Goal: Task Accomplishment & Management: Complete application form

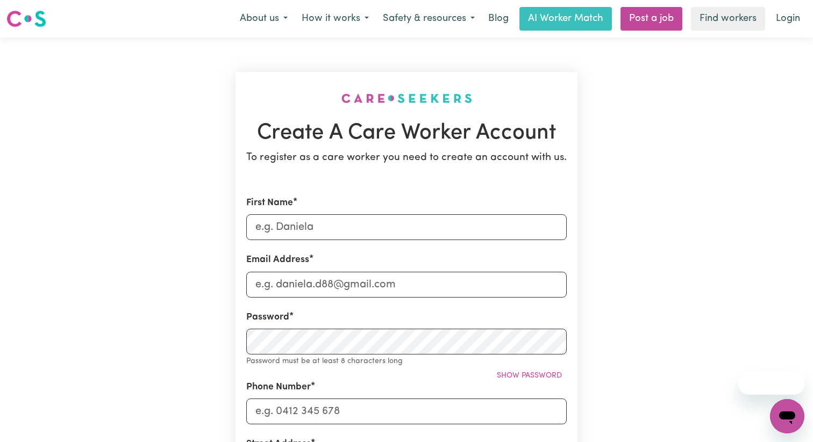
click at [355, 228] on input "First Name" at bounding box center [406, 227] width 320 height 26
type input "[PERSON_NAME]"
type input "[EMAIL_ADDRESS][DOMAIN_NAME]"
type input "0404264031"
type input "[STREET_ADDRESS]"
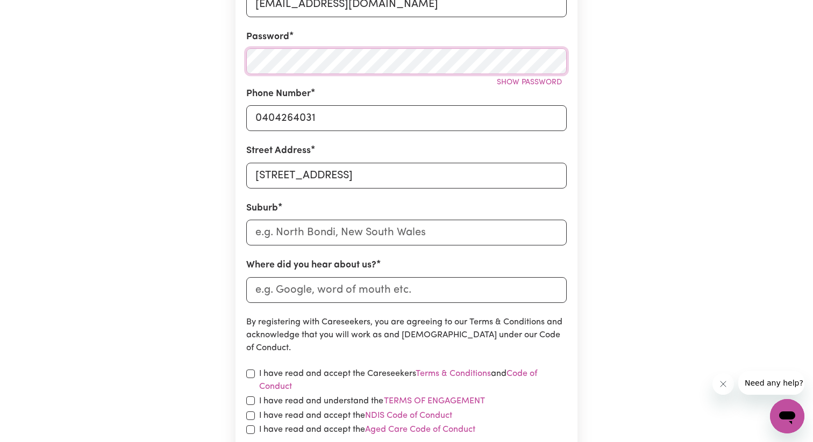
scroll to position [325, 0]
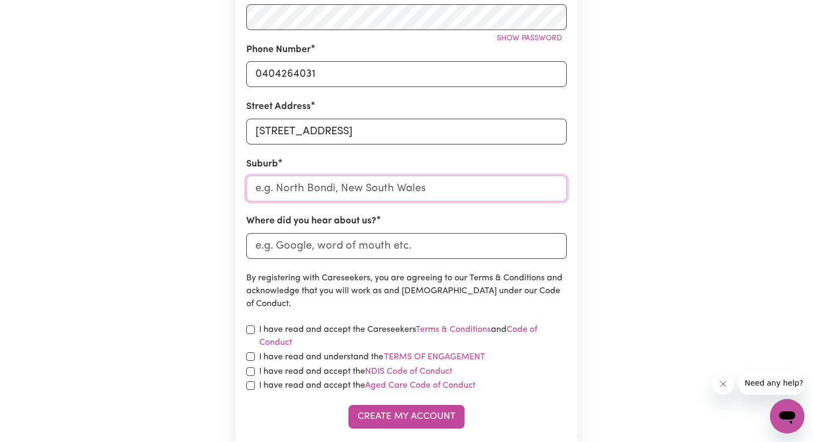
click at [414, 192] on input "text" at bounding box center [406, 189] width 320 height 26
type input "Bundoora"
type input "Bundoora, [GEOGRAPHIC_DATA], 3083"
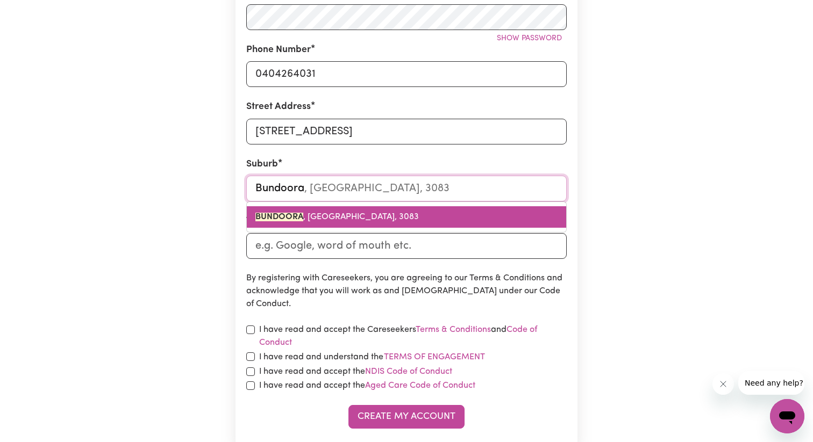
click at [347, 224] on link "BUNDOORA , [GEOGRAPHIC_DATA], 3083" at bounding box center [406, 216] width 319 height 21
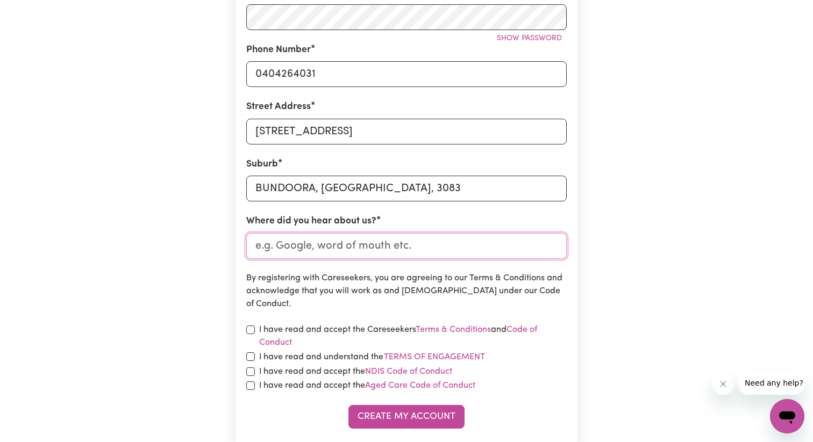
click at [329, 246] on input "Where did you hear about us?" at bounding box center [406, 246] width 320 height 26
type input "Indeed"
click at [247, 332] on input "checkbox" at bounding box center [250, 330] width 9 height 9
checkbox input "true"
click at [250, 356] on input "checkbox" at bounding box center [250, 357] width 9 height 9
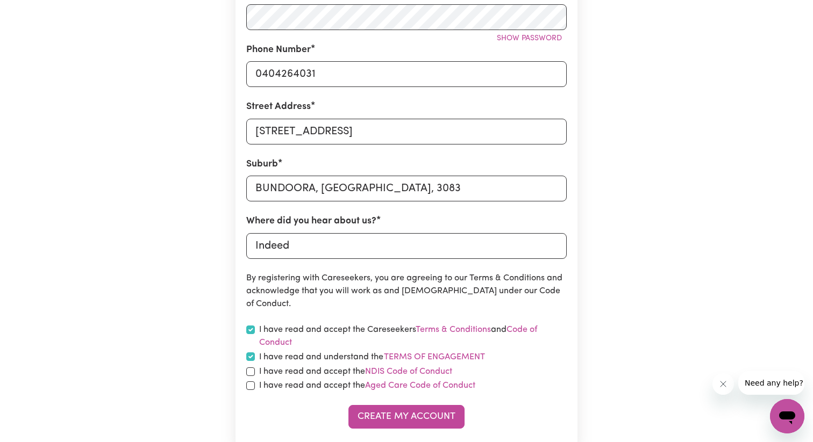
checkbox input "true"
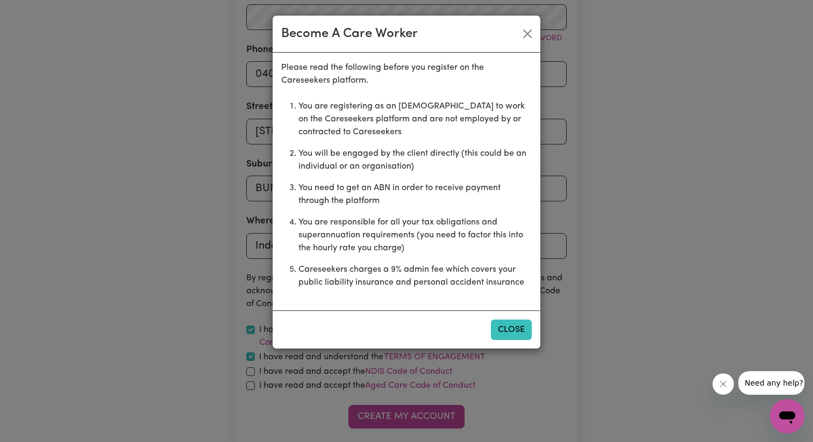
click at [501, 330] on button "Close" at bounding box center [511, 330] width 41 height 20
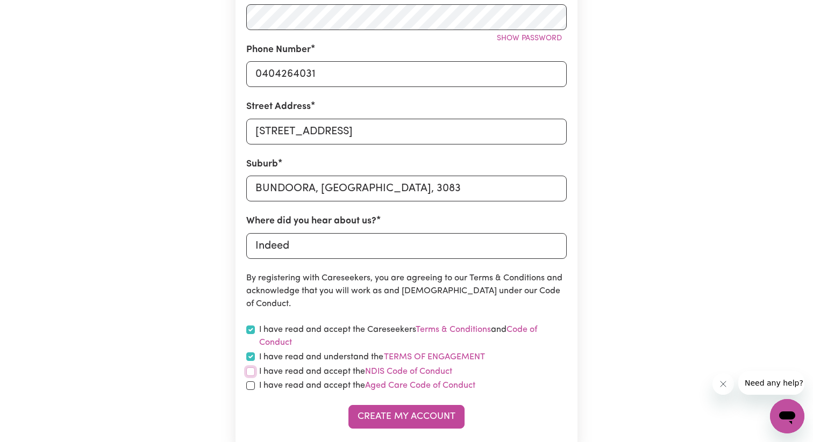
click at [252, 375] on input "checkbox" at bounding box center [250, 372] width 9 height 9
checkbox input "true"
click at [254, 385] on input "checkbox" at bounding box center [250, 386] width 9 height 9
checkbox input "true"
click at [378, 413] on button "Create My Account" at bounding box center [406, 417] width 116 height 24
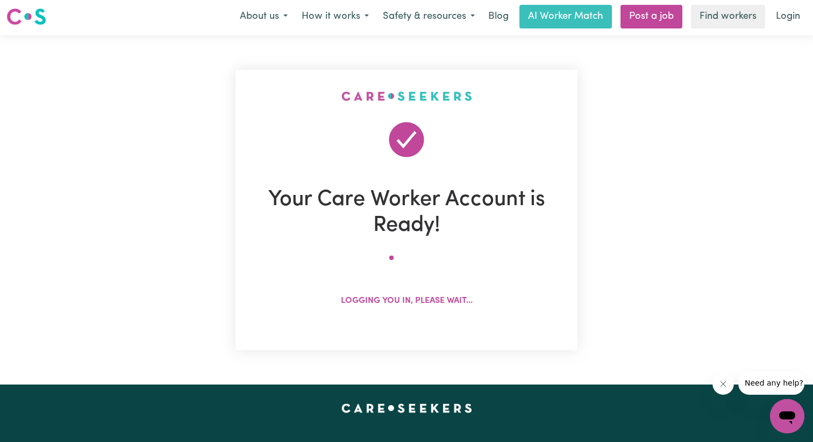
scroll to position [0, 0]
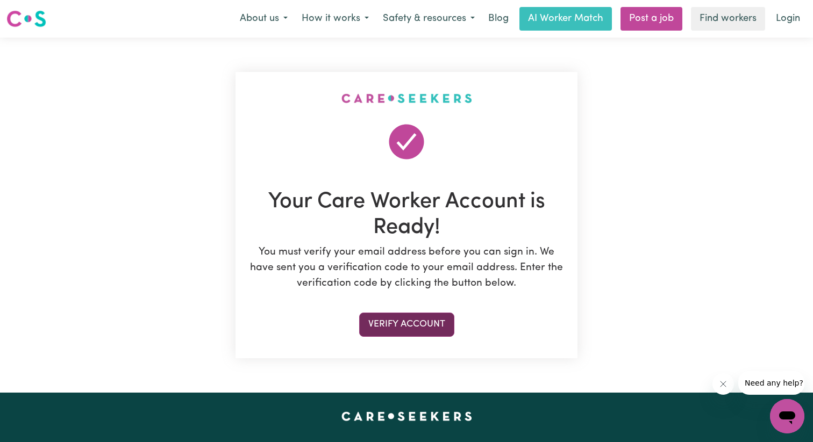
click at [400, 327] on button "Verify Account" at bounding box center [406, 325] width 95 height 24
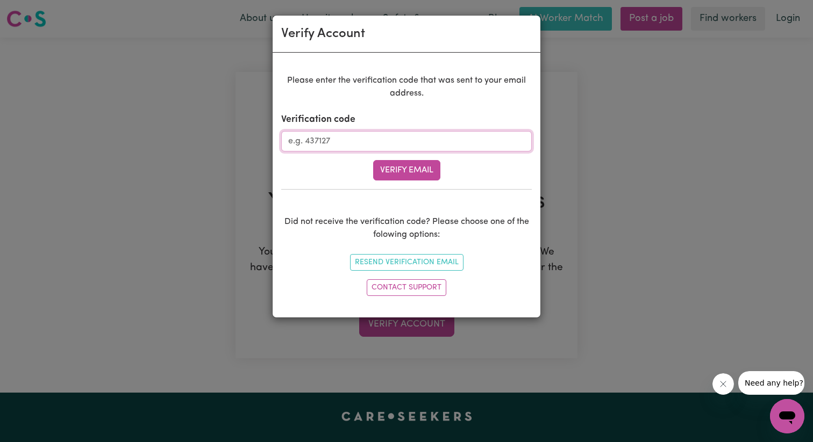
click at [390, 140] on input "Verification code" at bounding box center [406, 141] width 250 height 20
type input "776342"
click at [401, 172] on button "Verify Email" at bounding box center [406, 170] width 67 height 20
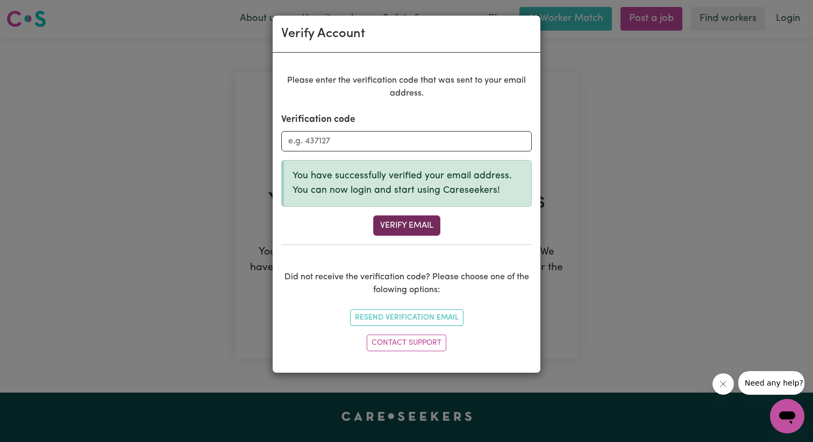
click at [400, 226] on button "Verify Email" at bounding box center [406, 225] width 67 height 20
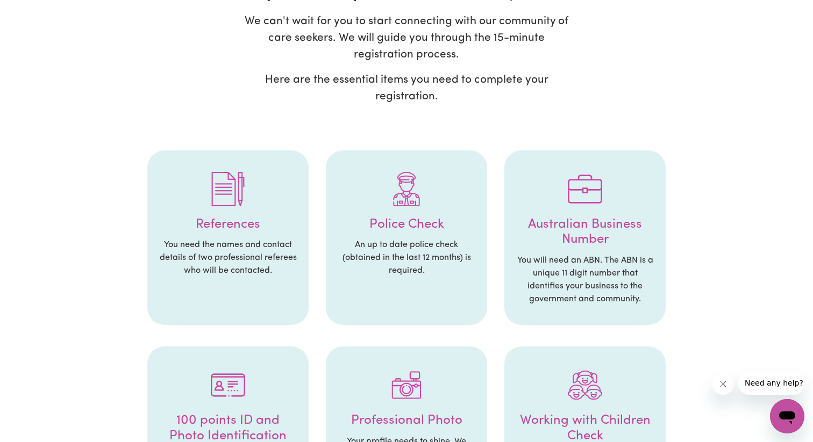
scroll to position [113, 0]
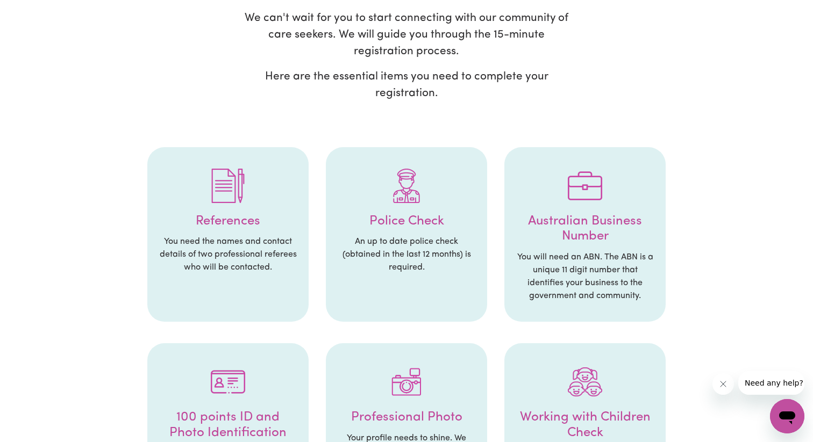
click at [417, 270] on p "An up to date police check (obtained in the last 12 months) is required." at bounding box center [406, 254] width 140 height 39
click at [415, 220] on h4 "Police Check" at bounding box center [406, 222] width 140 height 16
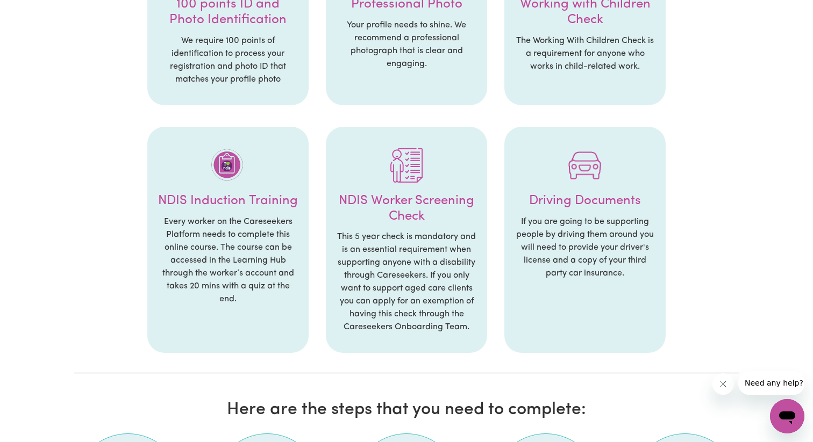
scroll to position [519, 0]
